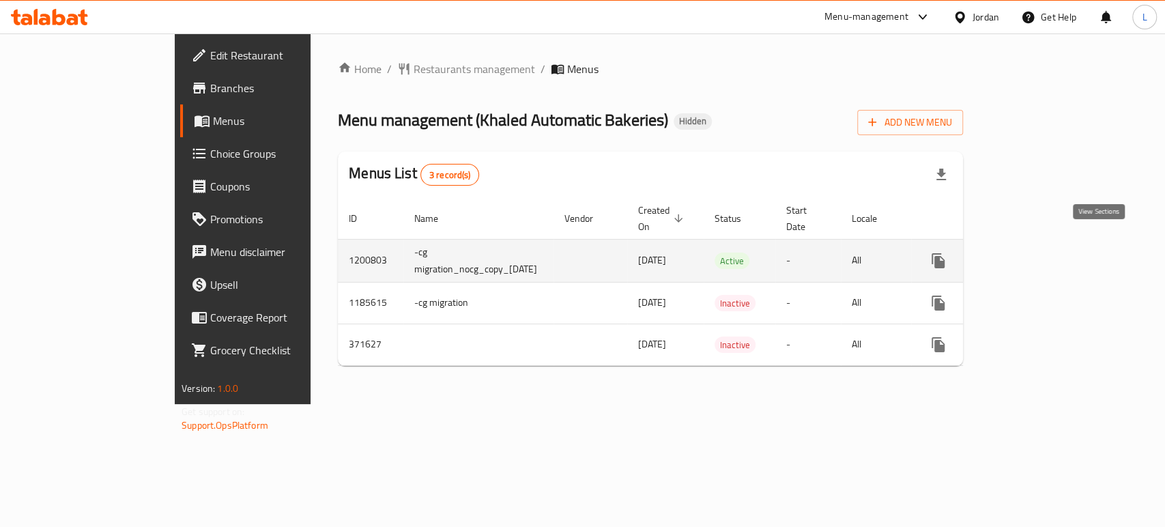
click at [1043, 255] on icon "enhanced table" at bounding box center [1037, 261] width 12 height 12
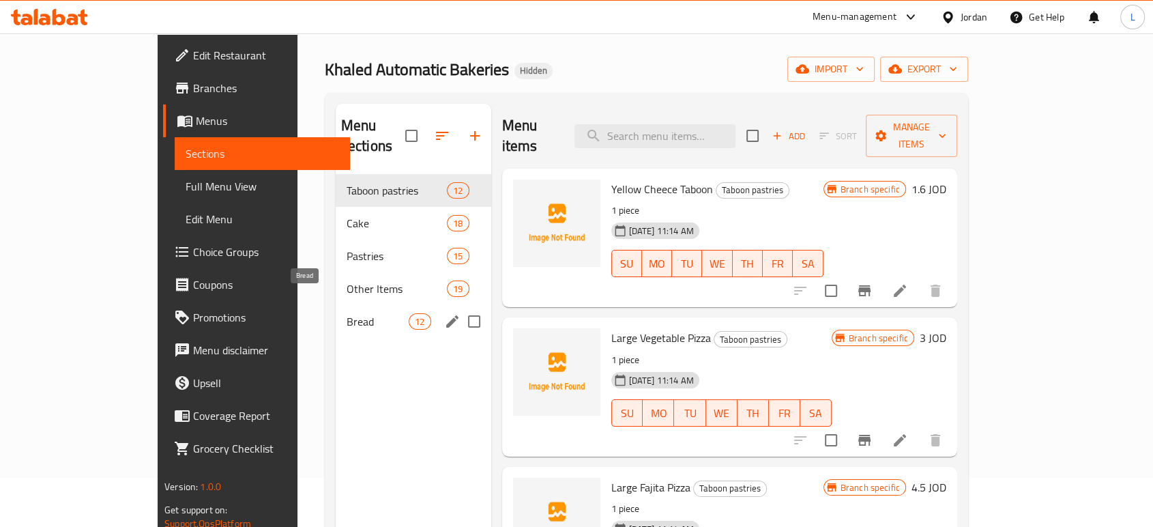
scroll to position [76, 0]
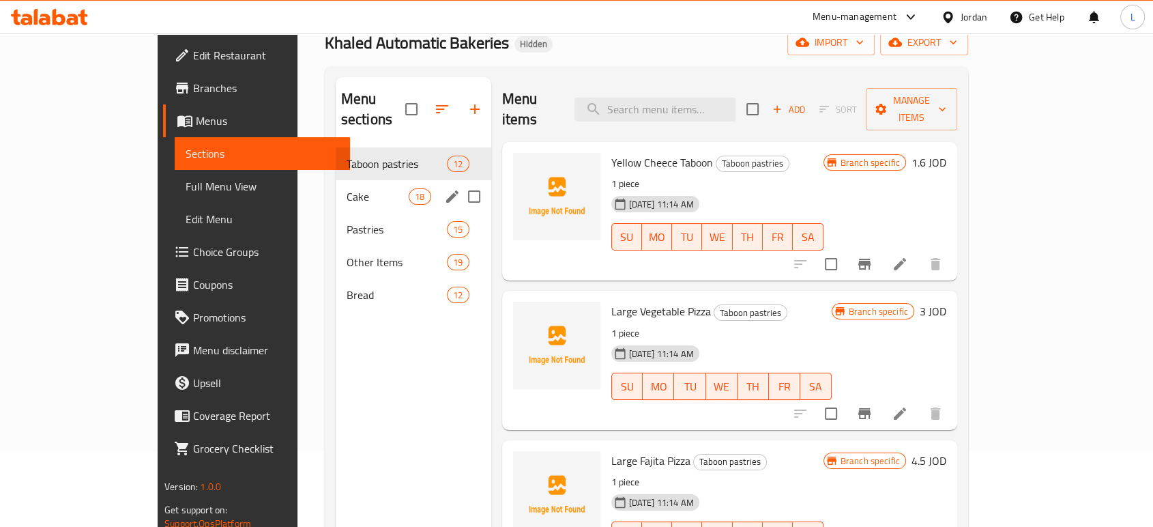
click at [347, 188] on span "Cake" at bounding box center [378, 196] width 62 height 16
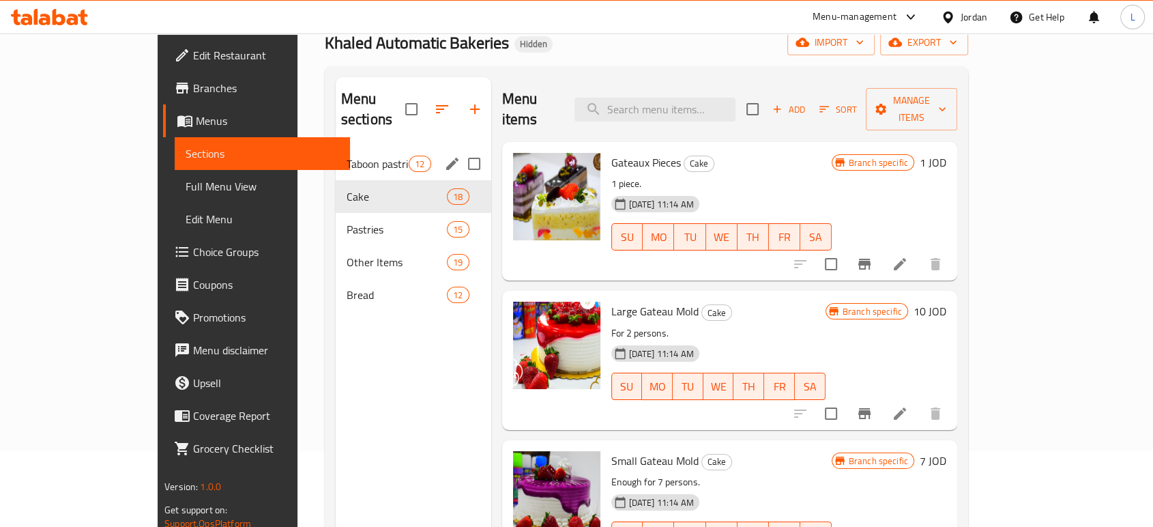
click at [336, 152] on div "Taboon pastries 12" at bounding box center [414, 163] width 156 height 33
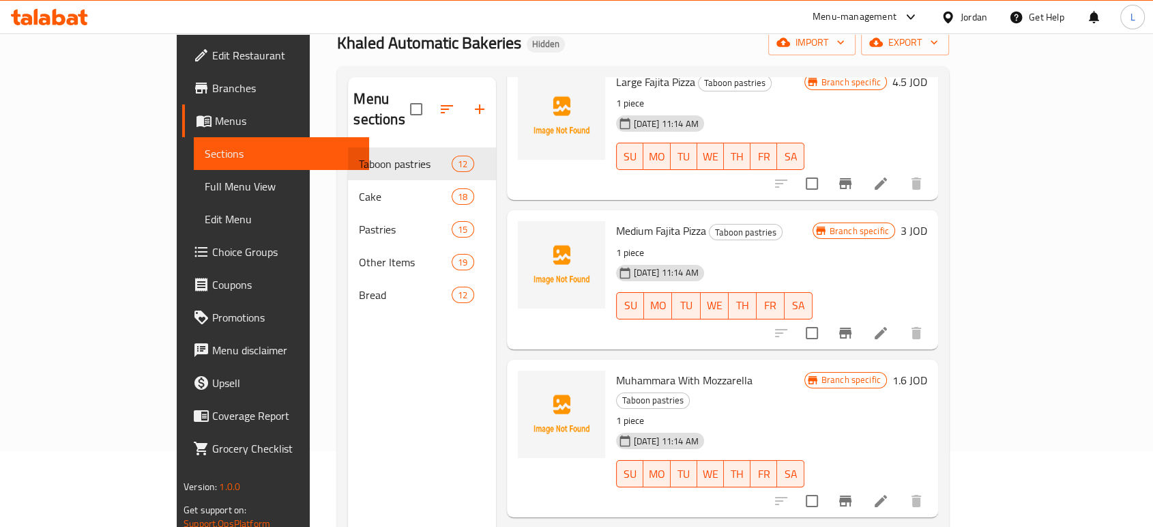
scroll to position [682, 0]
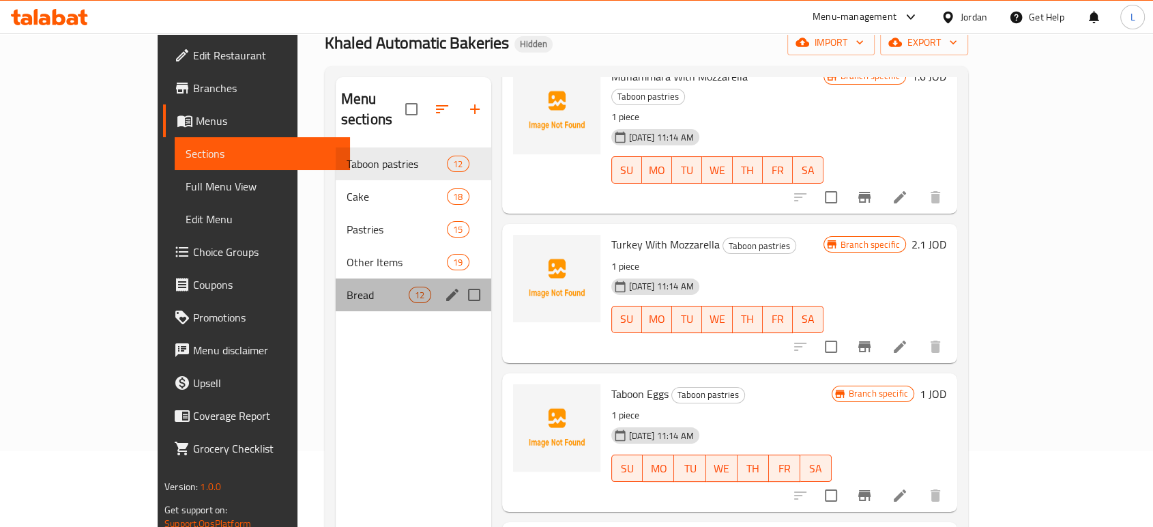
click at [336, 288] on div "Bread 12" at bounding box center [414, 294] width 156 height 33
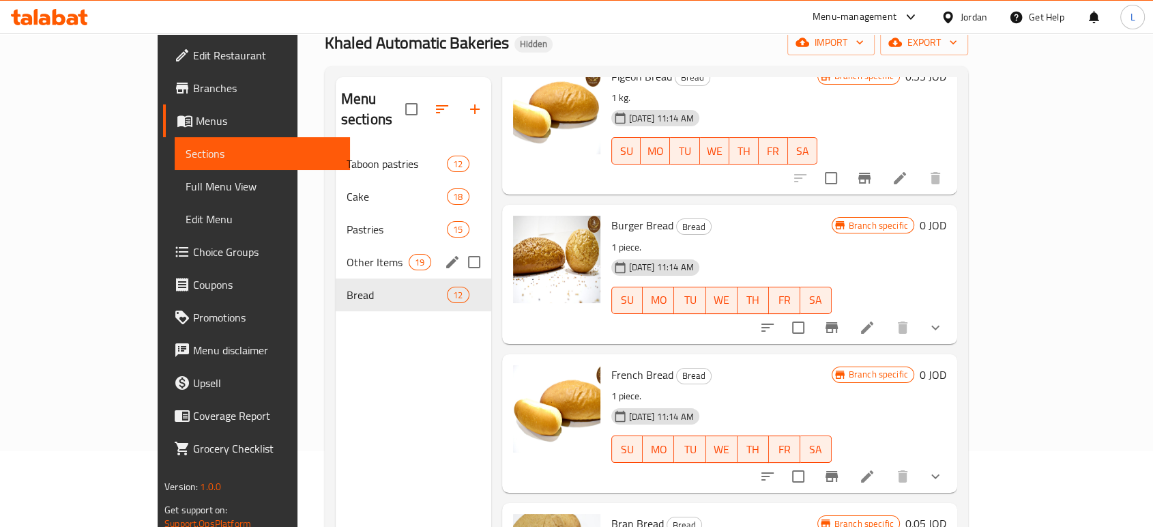
click at [347, 254] on span "Other Items" at bounding box center [378, 262] width 62 height 16
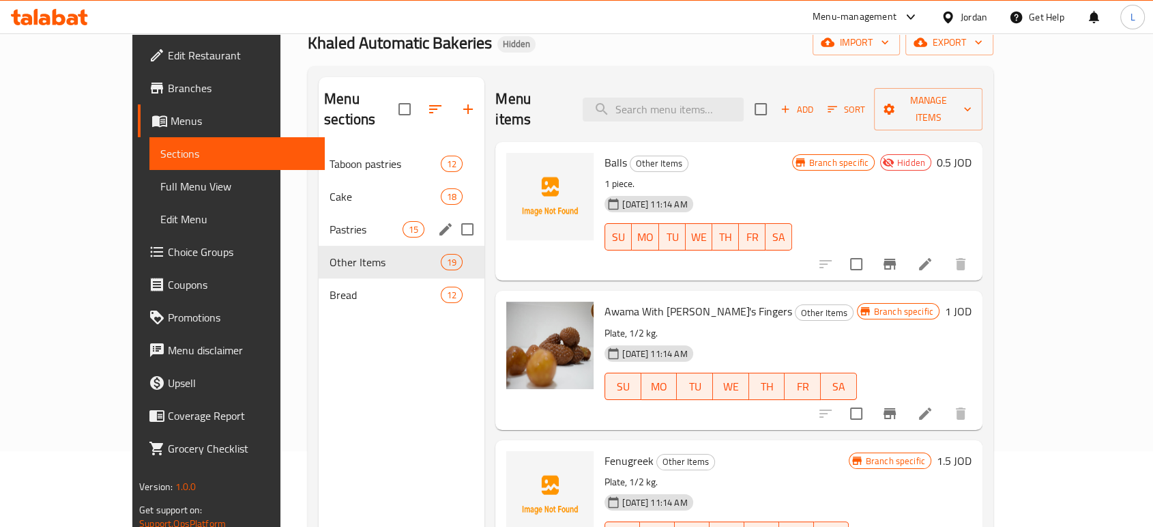
click at [319, 224] on div "Pastries 15" at bounding box center [402, 229] width 166 height 33
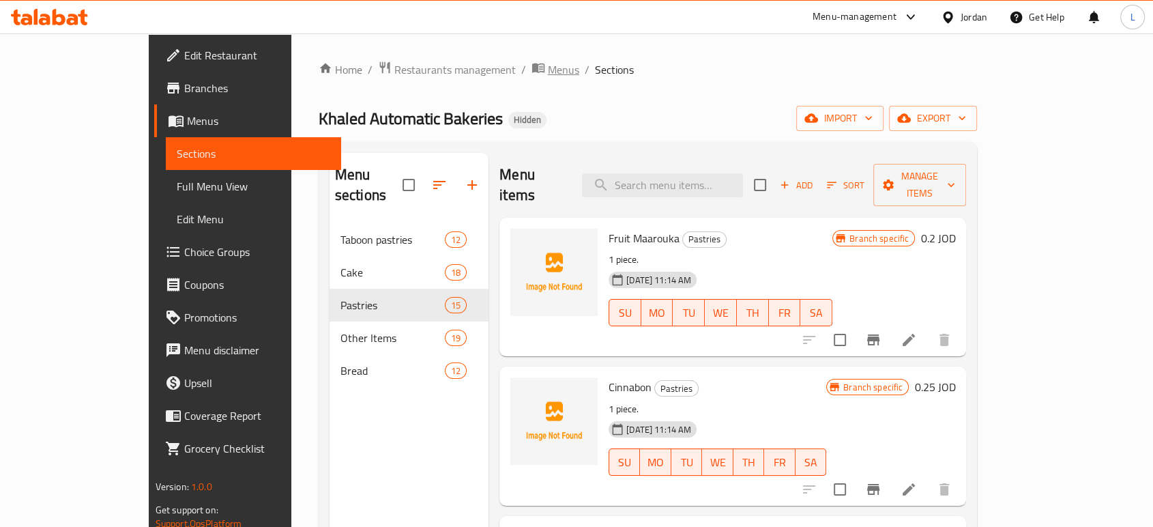
click at [548, 72] on span "Menus" at bounding box center [563, 69] width 31 height 16
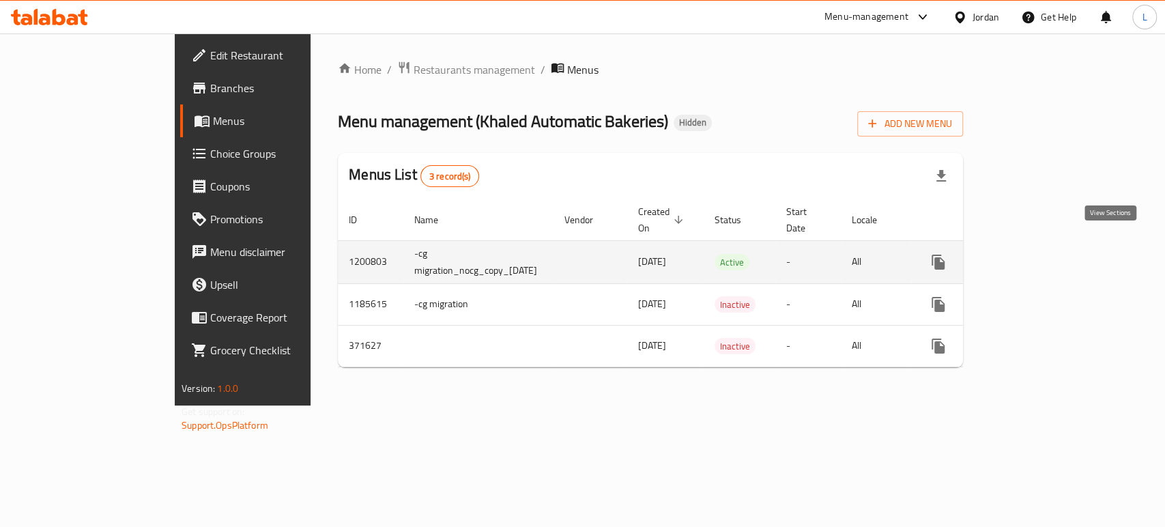
click at [1045, 254] on icon "enhanced table" at bounding box center [1036, 262] width 16 height 16
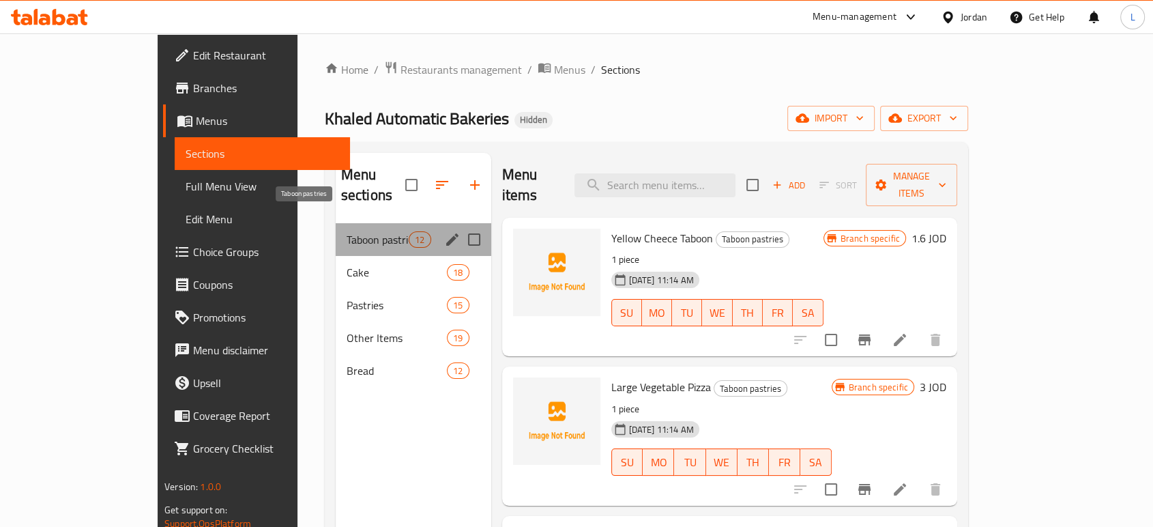
click at [347, 231] on span "Taboon pastries" at bounding box center [378, 239] width 62 height 16
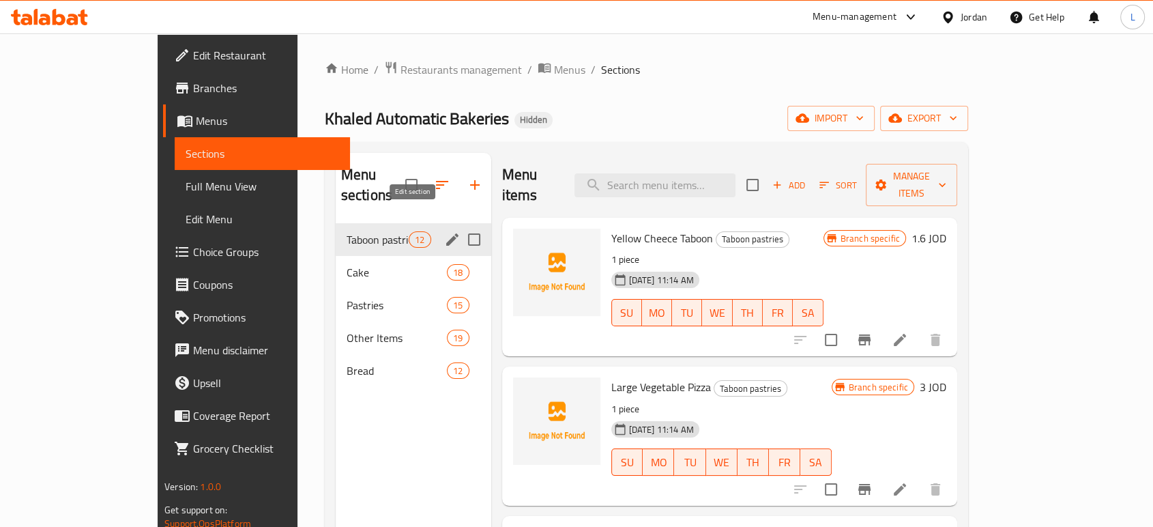
click at [444, 231] on icon "edit" at bounding box center [452, 239] width 16 height 16
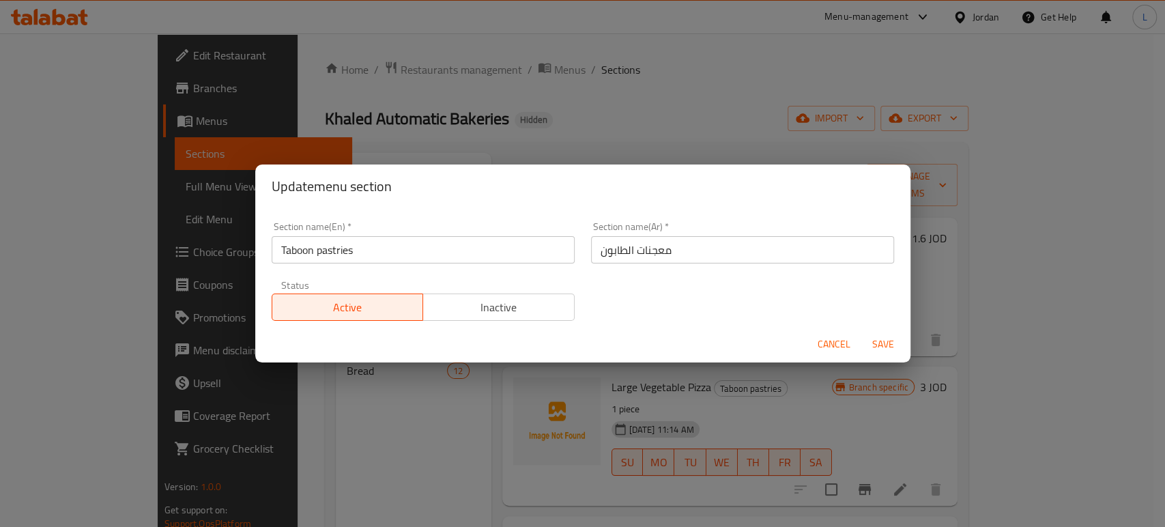
click at [521, 112] on div "Update menu section Section name(En)   * Taboon pastries Section name(En) * Sec…" at bounding box center [582, 263] width 1165 height 527
click at [397, 408] on div "Update menu section Section name(En)   * Taboon pastries Section name(En) * Sec…" at bounding box center [582, 263] width 1165 height 527
click at [825, 342] on span "Cancel" at bounding box center [834, 344] width 33 height 17
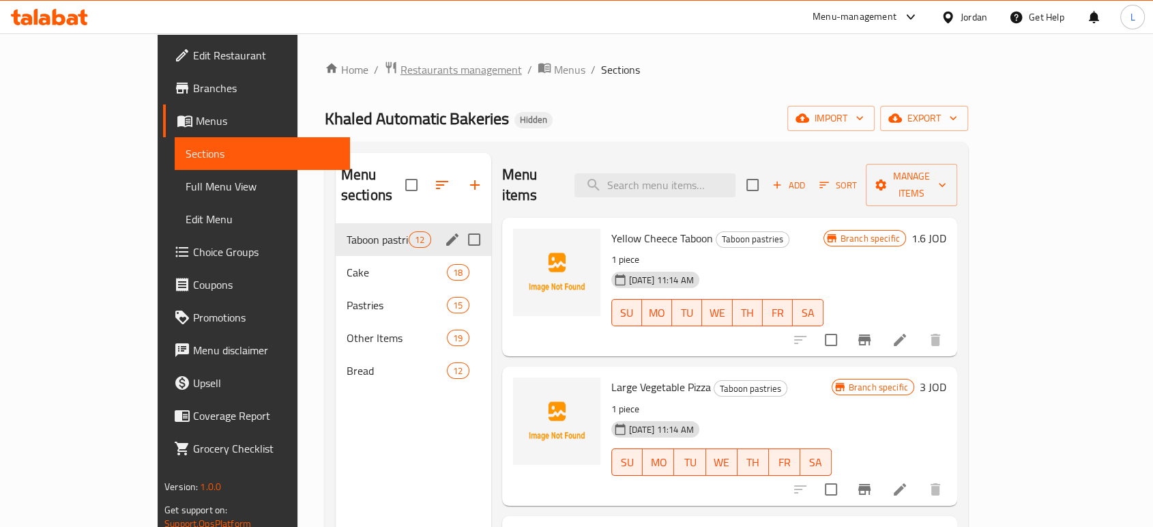
click at [401, 70] on span "Restaurants management" at bounding box center [461, 69] width 121 height 16
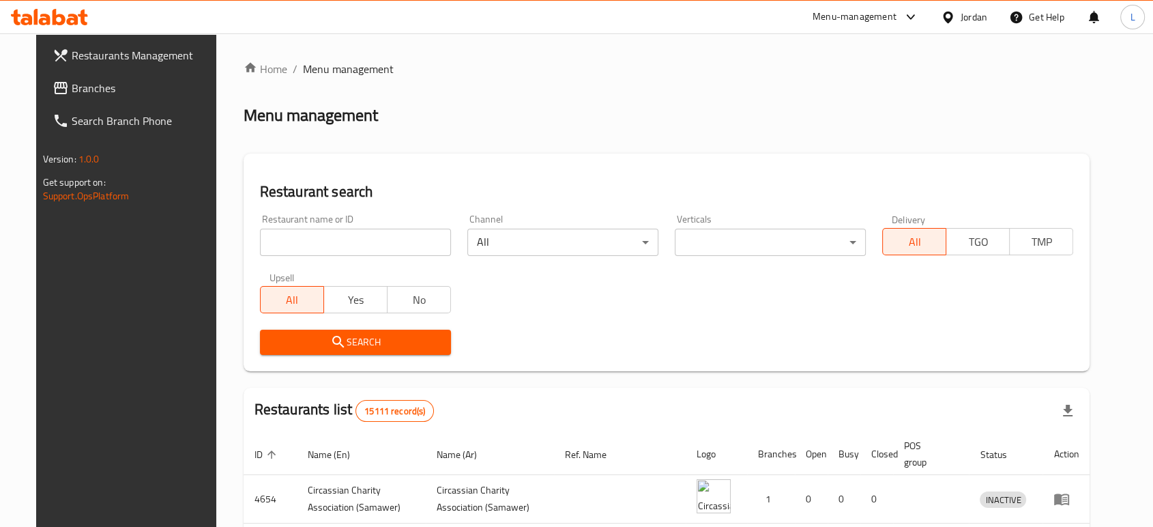
click at [339, 248] on input "search" at bounding box center [355, 242] width 191 height 27
type input "khaled"
click at [350, 347] on span "Search" at bounding box center [355, 342] width 169 height 17
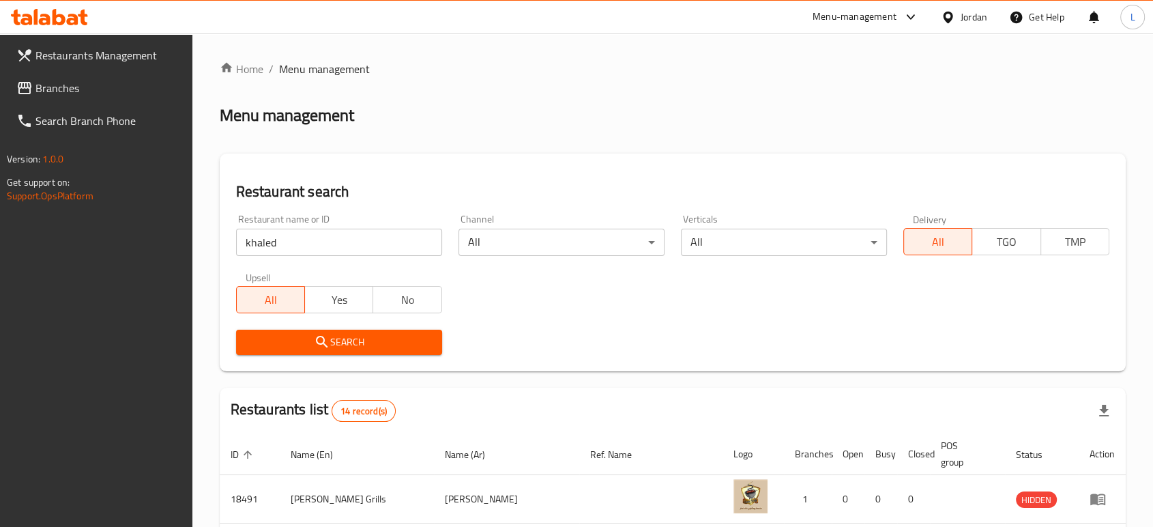
click at [865, 20] on div "Menu-management" at bounding box center [855, 17] width 84 height 16
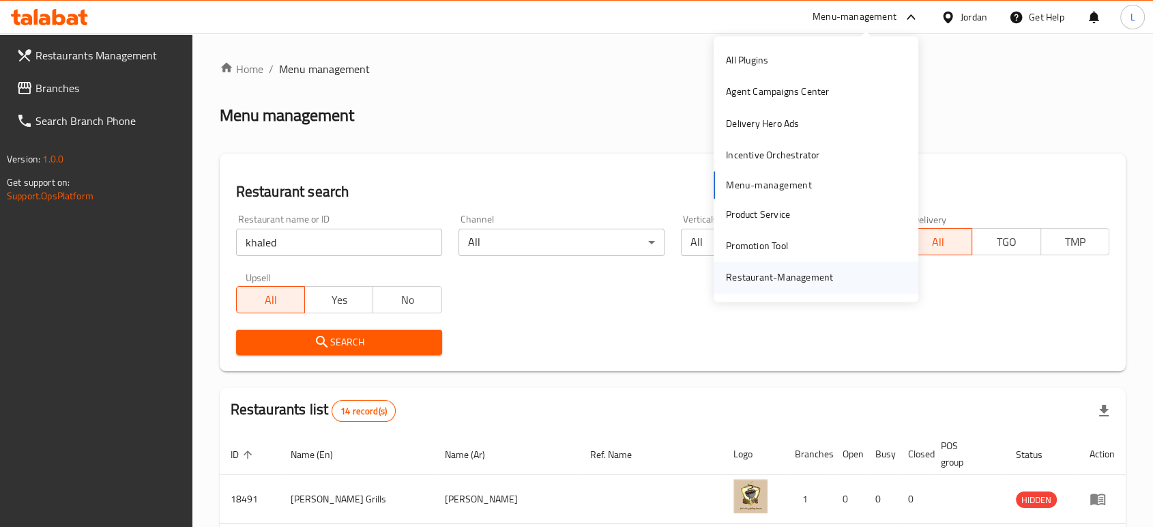
click at [775, 275] on div "Restaurant-Management" at bounding box center [779, 277] width 107 height 15
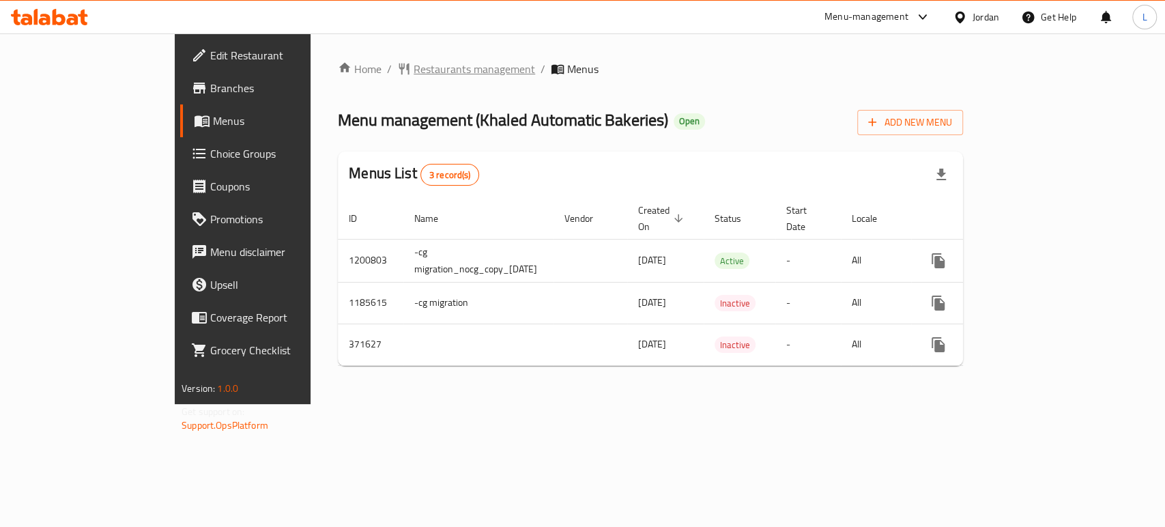
click at [414, 70] on span "Restaurants management" at bounding box center [474, 69] width 121 height 16
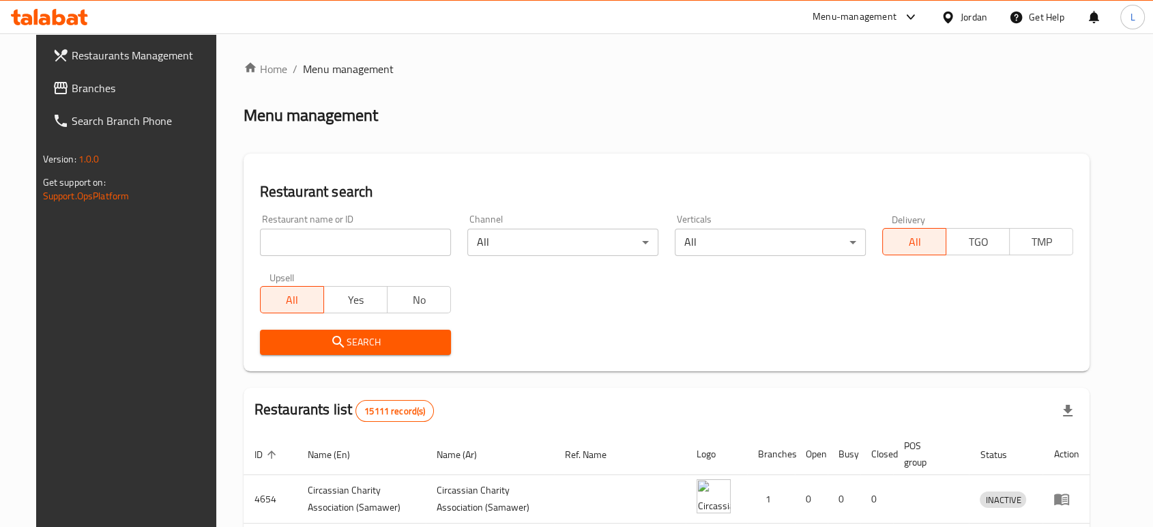
click at [311, 245] on input "search" at bounding box center [355, 242] width 191 height 27
type input "f"
type input "khaled"
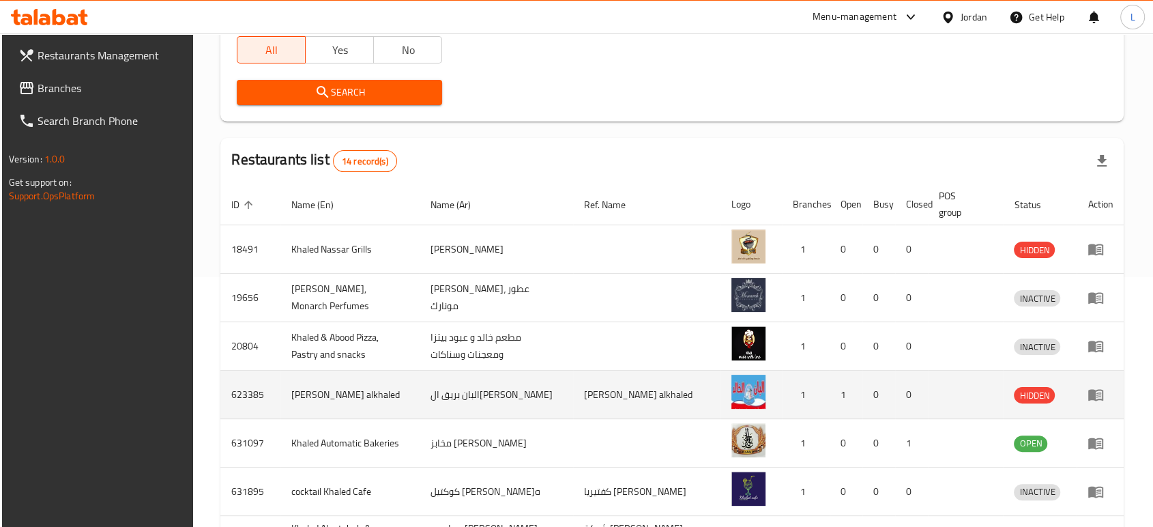
scroll to position [303, 0]
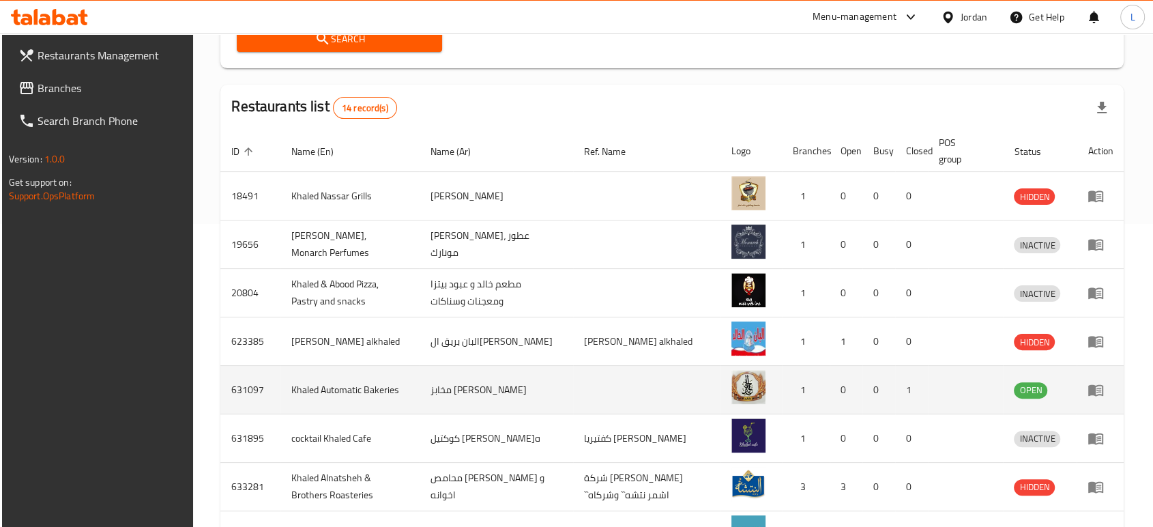
click at [248, 381] on td "631097" at bounding box center [250, 390] width 60 height 48
copy td "631097"
